Goal: Information Seeking & Learning: Understand process/instructions

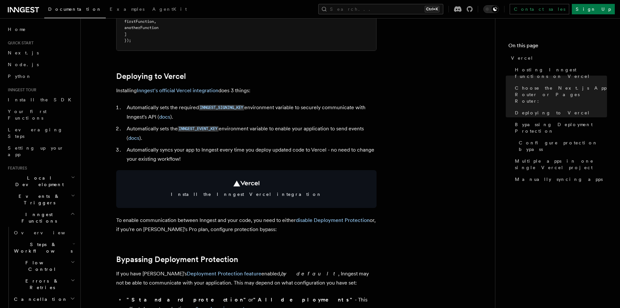
scroll to position [261, 0]
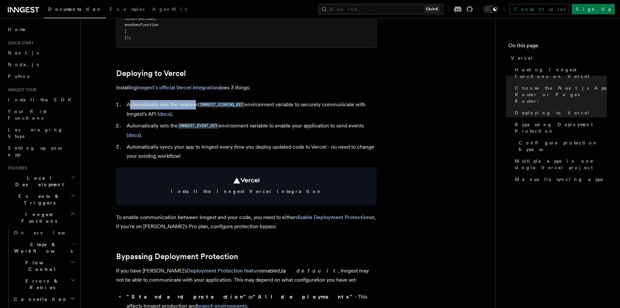
drag, startPoint x: 145, startPoint y: 106, endPoint x: 196, endPoint y: 107, distance: 50.8
click at [196, 107] on li "Automatically sets the required INNGEST_SIGNING_KEY environment variable to sec…" at bounding box center [251, 109] width 252 height 19
click at [191, 111] on li "Automatically sets the required INNGEST_SIGNING_KEY environment variable to sec…" at bounding box center [251, 109] width 252 height 19
drag, startPoint x: 125, startPoint y: 102, endPoint x: 164, endPoint y: 105, distance: 39.1
click at [164, 105] on li "Automatically sets the required INNGEST_SIGNING_KEY environment variable to sec…" at bounding box center [251, 109] width 252 height 19
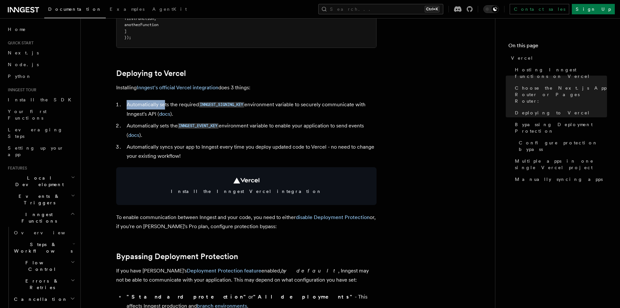
click at [164, 105] on li "Automatically sets the required INNGEST_SIGNING_KEY environment variable to sec…" at bounding box center [251, 109] width 252 height 19
drag, startPoint x: 148, startPoint y: 104, endPoint x: 189, endPoint y: 104, distance: 40.7
click at [189, 104] on li "Automatically sets the required INNGEST_SIGNING_KEY environment variable to sec…" at bounding box center [251, 109] width 252 height 19
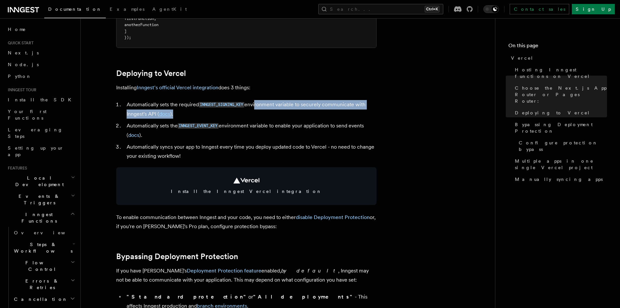
drag, startPoint x: 256, startPoint y: 104, endPoint x: 268, endPoint y: 114, distance: 15.7
click at [285, 113] on li "Automatically sets the required INNGEST_SIGNING_KEY environment variable to sec…" at bounding box center [251, 109] width 252 height 19
click at [259, 115] on li "Automatically sets the required INNGEST_SIGNING_KEY environment variable to sec…" at bounding box center [251, 109] width 252 height 19
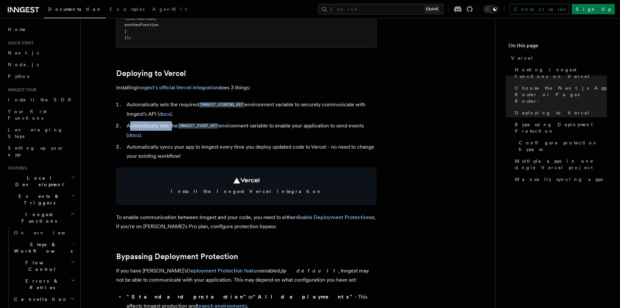
drag, startPoint x: 131, startPoint y: 128, endPoint x: 173, endPoint y: 127, distance: 42.0
click at [173, 127] on li "Automatically sets the INNGEST_EVENT_KEY environment variable to enable your ap…" at bounding box center [251, 130] width 252 height 19
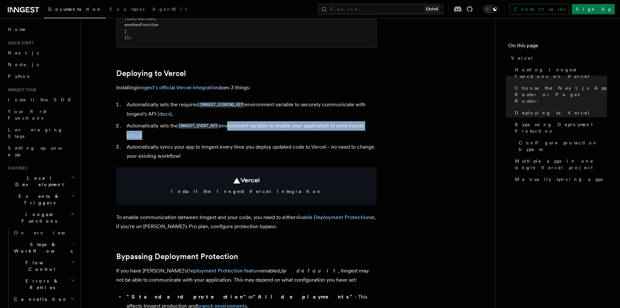
drag, startPoint x: 228, startPoint y: 125, endPoint x: 300, endPoint y: 133, distance: 72.4
click at [300, 133] on li "Automatically sets the INNGEST_EVENT_KEY environment variable to enable your ap…" at bounding box center [251, 130] width 252 height 19
click at [299, 133] on li "Automatically sets the INNGEST_EVENT_KEY environment variable to enable your ap…" at bounding box center [251, 130] width 252 height 19
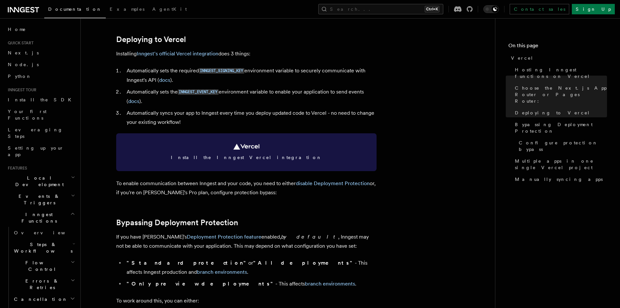
scroll to position [326, 0]
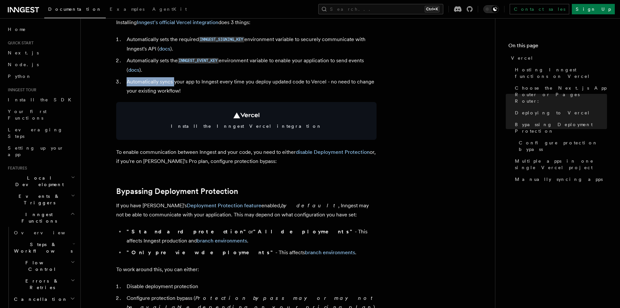
drag, startPoint x: 124, startPoint y: 82, endPoint x: 174, endPoint y: 84, distance: 50.2
click at [174, 84] on li "Automatically syncs your app to Inngest every time you deploy updated code to V…" at bounding box center [251, 86] width 252 height 18
click at [175, 84] on li "Automatically syncs your app to Inngest every time you deploy updated code to V…" at bounding box center [251, 86] width 252 height 18
click at [13, 54] on span "Next.js" at bounding box center [23, 52] width 31 height 5
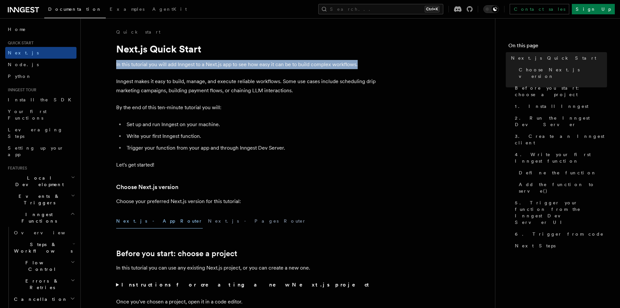
drag, startPoint x: 112, startPoint y: 63, endPoint x: 314, endPoint y: 71, distance: 202.0
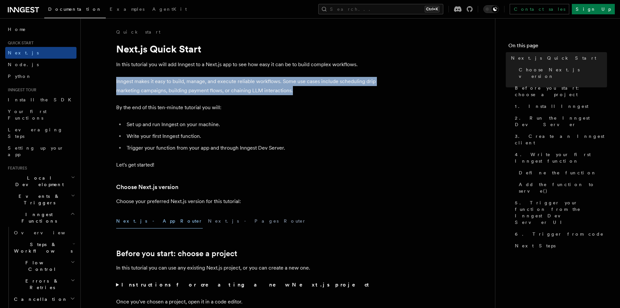
drag, startPoint x: 123, startPoint y: 84, endPoint x: 291, endPoint y: 94, distance: 169.0
click at [291, 94] on p "Inngest makes it easy to build, manage, and execute reliable workflows. Some us…" at bounding box center [246, 86] width 261 height 18
click at [292, 94] on p "Inngest makes it easy to build, manage, and execute reliable workflows. Some us…" at bounding box center [246, 86] width 261 height 18
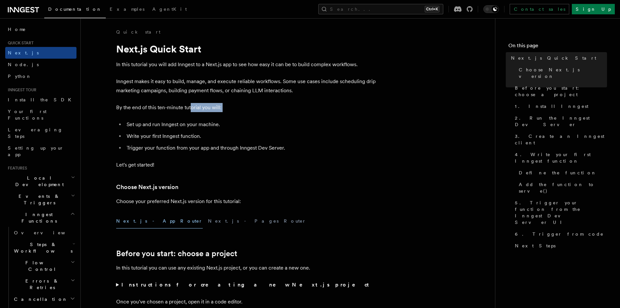
drag, startPoint x: 115, startPoint y: 112, endPoint x: 193, endPoint y: 110, distance: 78.8
click at [200, 110] on p "By the end of this ten-minute tutorial you will:" at bounding box center [246, 107] width 261 height 9
drag, startPoint x: 142, startPoint y: 123, endPoint x: 221, endPoint y: 124, distance: 79.1
click at [219, 124] on li "Set up and run Inngest on your machine." at bounding box center [251, 124] width 252 height 9
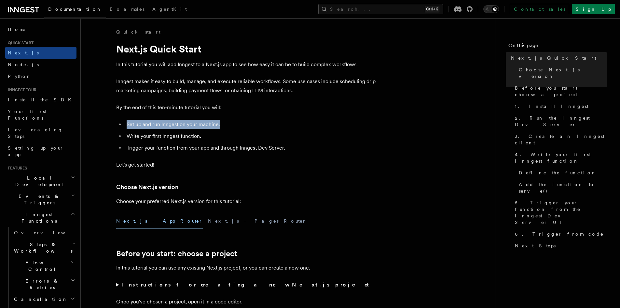
click at [221, 124] on li "Set up and run Inngest on your machine." at bounding box center [251, 124] width 252 height 9
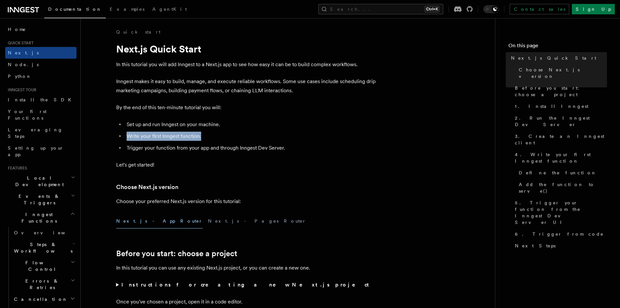
drag, startPoint x: 125, startPoint y: 139, endPoint x: 210, endPoint y: 137, distance: 85.7
click at [210, 137] on li "Write your first Inngest function." at bounding box center [251, 136] width 252 height 9
drag, startPoint x: 132, startPoint y: 151, endPoint x: 214, endPoint y: 152, distance: 82.7
click at [214, 152] on li "Trigger your function from your app and through Inngest Dev Server." at bounding box center [251, 147] width 252 height 9
click at [216, 151] on li "Trigger your function from your app and through Inngest Dev Server." at bounding box center [251, 147] width 252 height 9
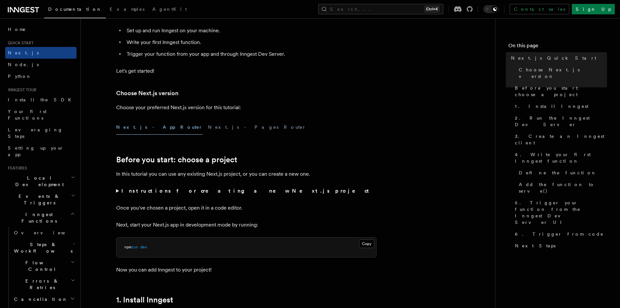
scroll to position [98, 0]
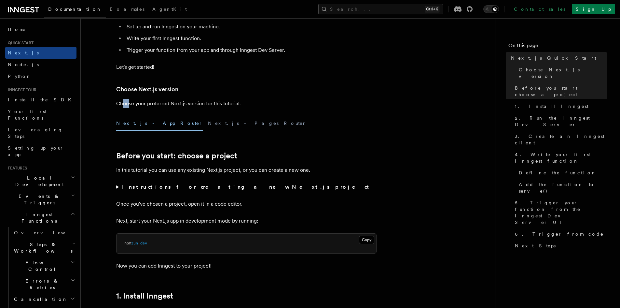
drag, startPoint x: 123, startPoint y: 104, endPoint x: 134, endPoint y: 104, distance: 11.7
click at [131, 104] on p "Choose your preferred Next.js version for this tutorial:" at bounding box center [246, 103] width 261 height 9
click at [135, 104] on p "Choose your preferred Next.js version for this tutorial:" at bounding box center [246, 103] width 261 height 9
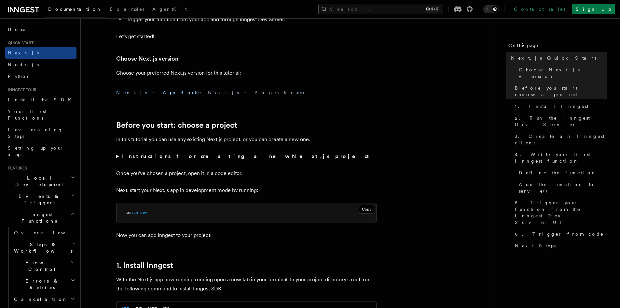
scroll to position [130, 0]
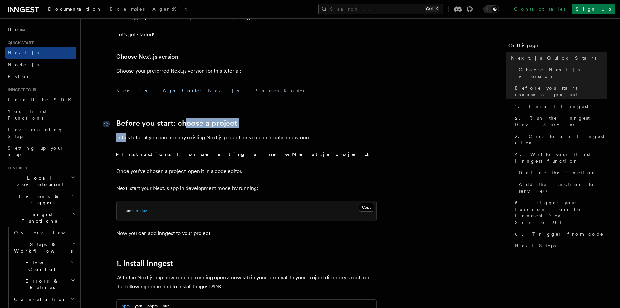
drag, startPoint x: 127, startPoint y: 128, endPoint x: 189, endPoint y: 127, distance: 61.9
click at [189, 127] on link "Before you start: choose a project" at bounding box center [176, 123] width 121 height 9
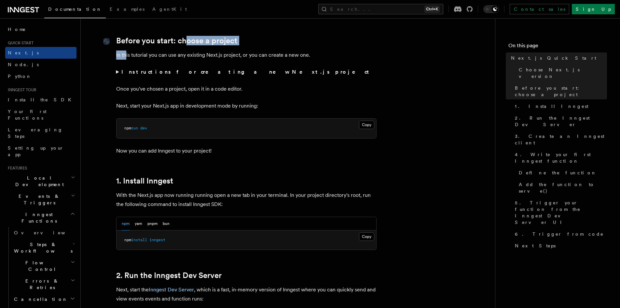
scroll to position [218, 0]
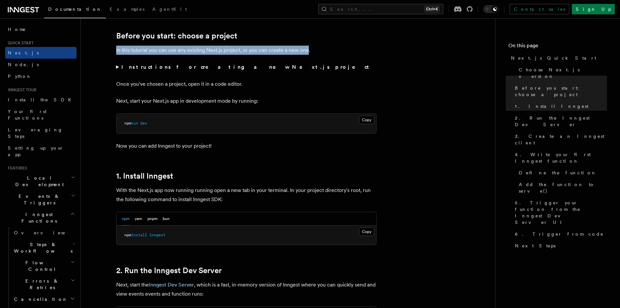
drag, startPoint x: 114, startPoint y: 51, endPoint x: 307, endPoint y: 50, distance: 193.8
click at [307, 50] on p "In this tutorial you can use any existing Next.js project, or you can create a …" at bounding box center [246, 50] width 261 height 9
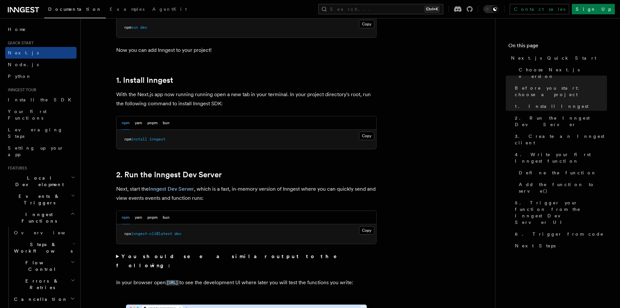
scroll to position [315, 0]
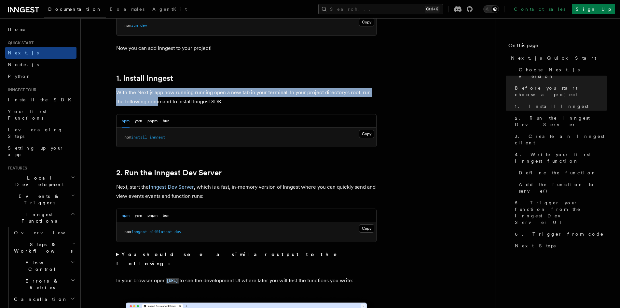
drag, startPoint x: 117, startPoint y: 90, endPoint x: 159, endPoint y: 98, distance: 42.5
click at [159, 98] on p "With the Next.js app now running running open a new tab in your terminal. In yo…" at bounding box center [246, 97] width 261 height 18
click at [159, 99] on p "With the Next.js app now running running open a new tab in your terminal. In yo…" at bounding box center [246, 97] width 261 height 18
drag, startPoint x: 121, startPoint y: 93, endPoint x: 296, endPoint y: 98, distance: 174.6
click at [296, 98] on p "With the Next.js app now running running open a new tab in your terminal. In yo…" at bounding box center [246, 97] width 261 height 18
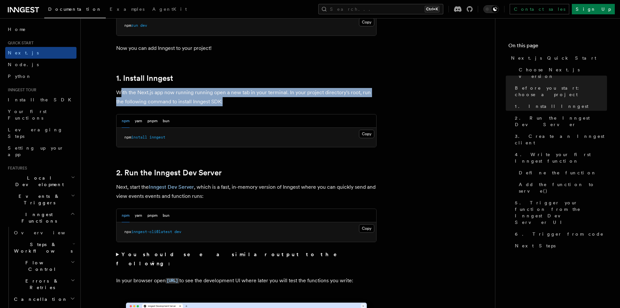
click at [296, 98] on p "With the Next.js app now running running open a new tab in your terminal. In yo…" at bounding box center [246, 97] width 261 height 18
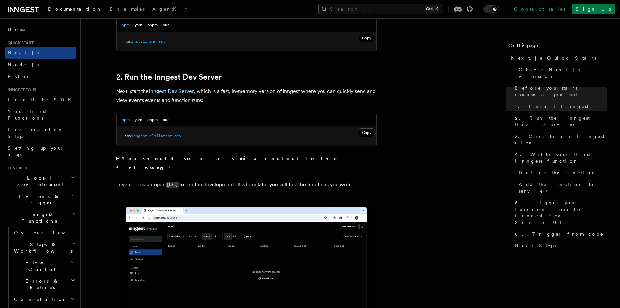
scroll to position [413, 0]
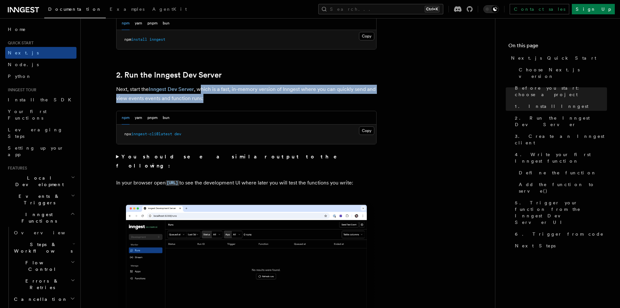
drag, startPoint x: 202, startPoint y: 88, endPoint x: 292, endPoint y: 94, distance: 90.7
click at [292, 94] on p "Next, start the Inngest Dev Server , which is a fast, in-memory version of Inng…" at bounding box center [246, 94] width 261 height 18
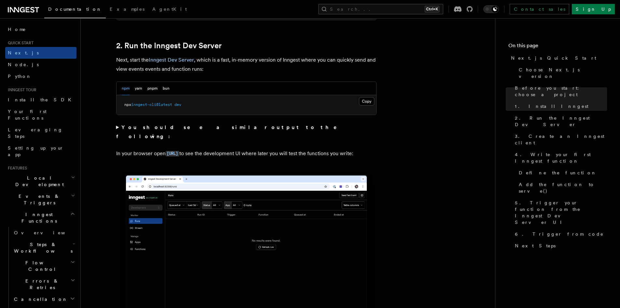
scroll to position [445, 0]
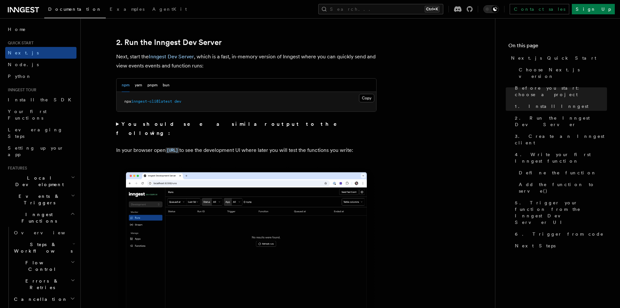
click at [117, 126] on summary "You should see a similar output to the following:" at bounding box center [246, 129] width 261 height 18
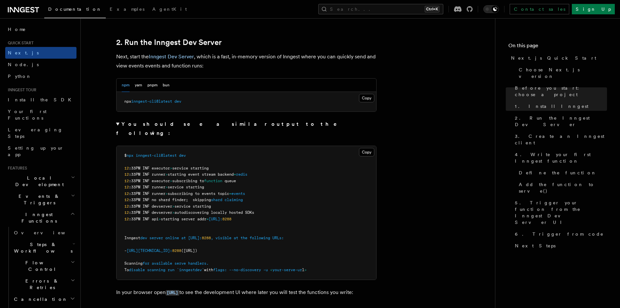
click at [117, 126] on summary "You should see a similar output to the following:" at bounding box center [246, 129] width 261 height 18
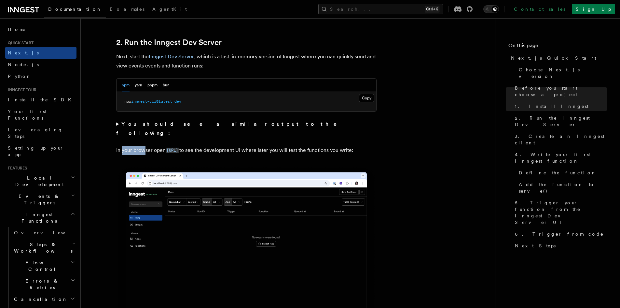
drag, startPoint x: 122, startPoint y: 142, endPoint x: 147, endPoint y: 142, distance: 24.4
click at [146, 146] on p "In your browser open [URL] to see the development UI where later you will test …" at bounding box center [246, 150] width 261 height 9
click at [147, 146] on p "In your browser open [URL] to see the development UI where later you will test …" at bounding box center [246, 150] width 261 height 9
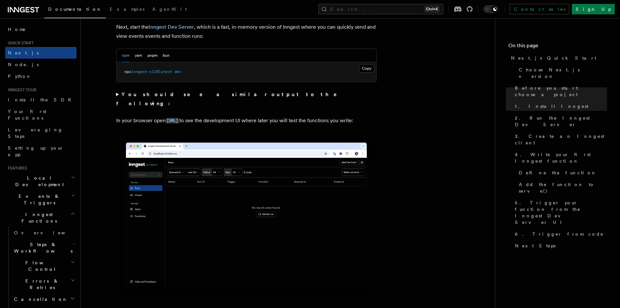
scroll to position [478, 0]
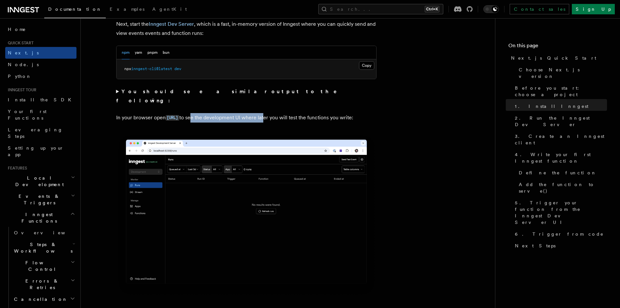
drag, startPoint x: 227, startPoint y: 107, endPoint x: 300, endPoint y: 111, distance: 72.7
click at [300, 113] on p "In your browser open [URL] to see the development UI where later you will test …" at bounding box center [246, 117] width 261 height 9
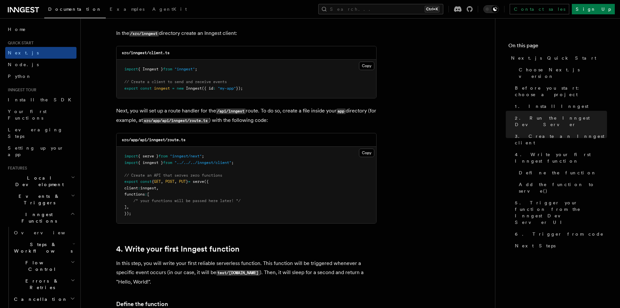
scroll to position [836, 0]
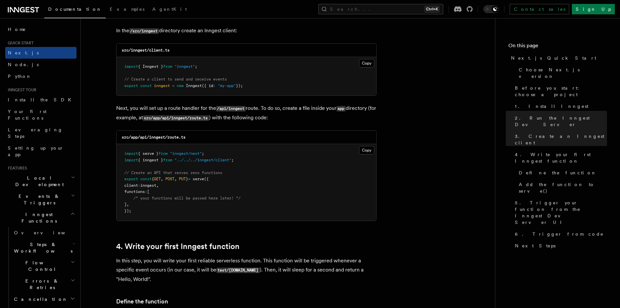
click at [71, 193] on icon "button" at bounding box center [73, 195] width 4 height 5
click at [72, 195] on icon "button" at bounding box center [73, 195] width 3 height 1
click at [71, 175] on icon "button" at bounding box center [73, 177] width 4 height 5
click at [72, 176] on icon "button" at bounding box center [73, 176] width 3 height 1
